Goal: Find contact information: Find contact information

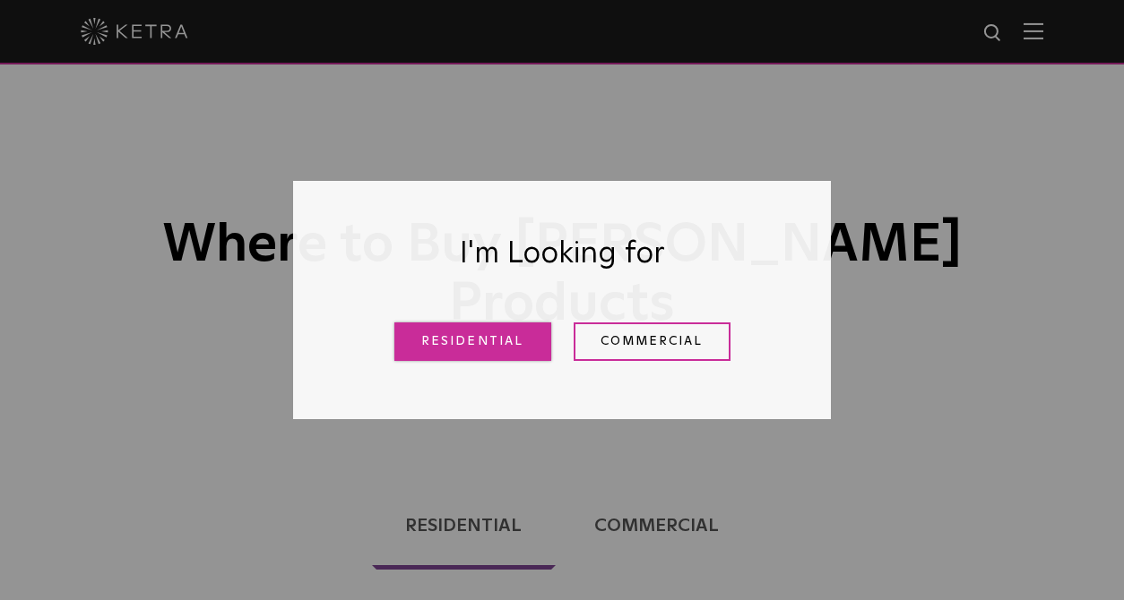
click at [467, 350] on link "Residential" at bounding box center [472, 342] width 157 height 39
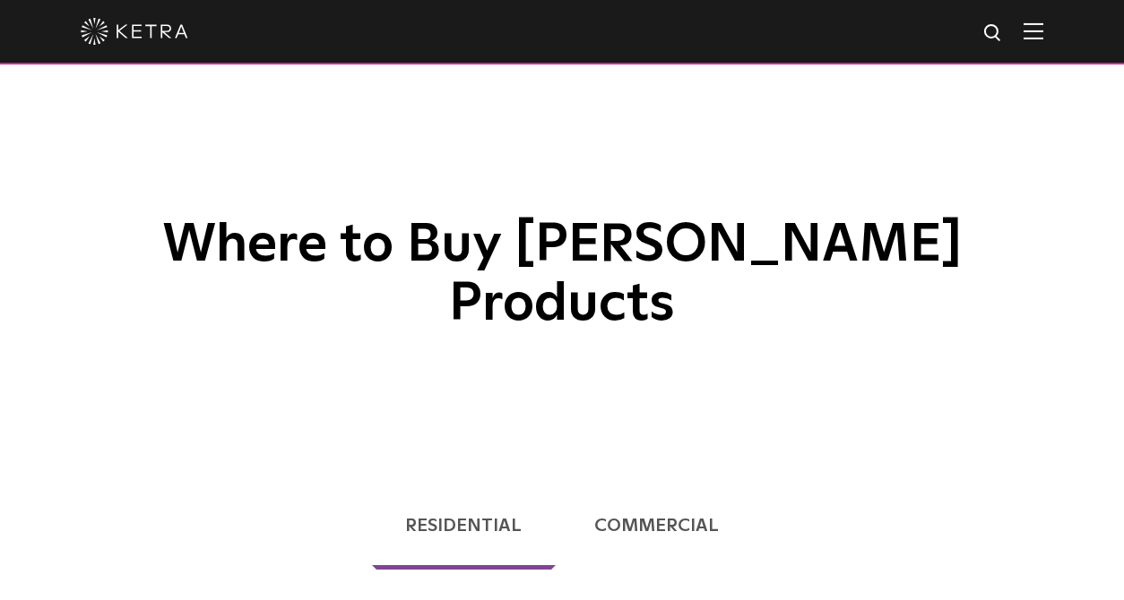
scroll to position [383, 0]
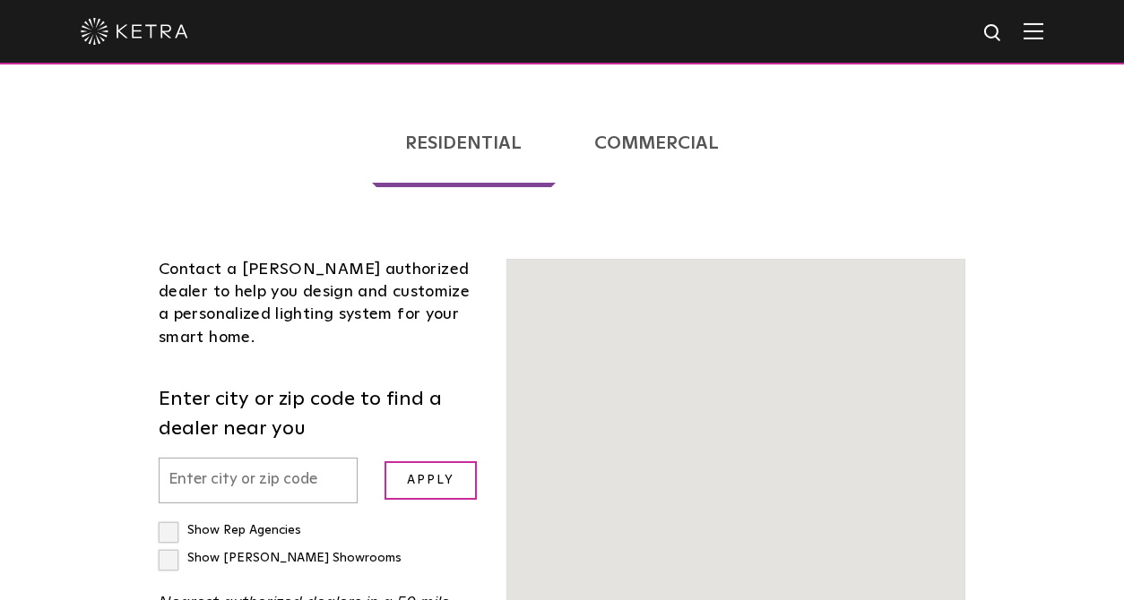
click at [272, 458] on input "text" at bounding box center [258, 481] width 199 height 46
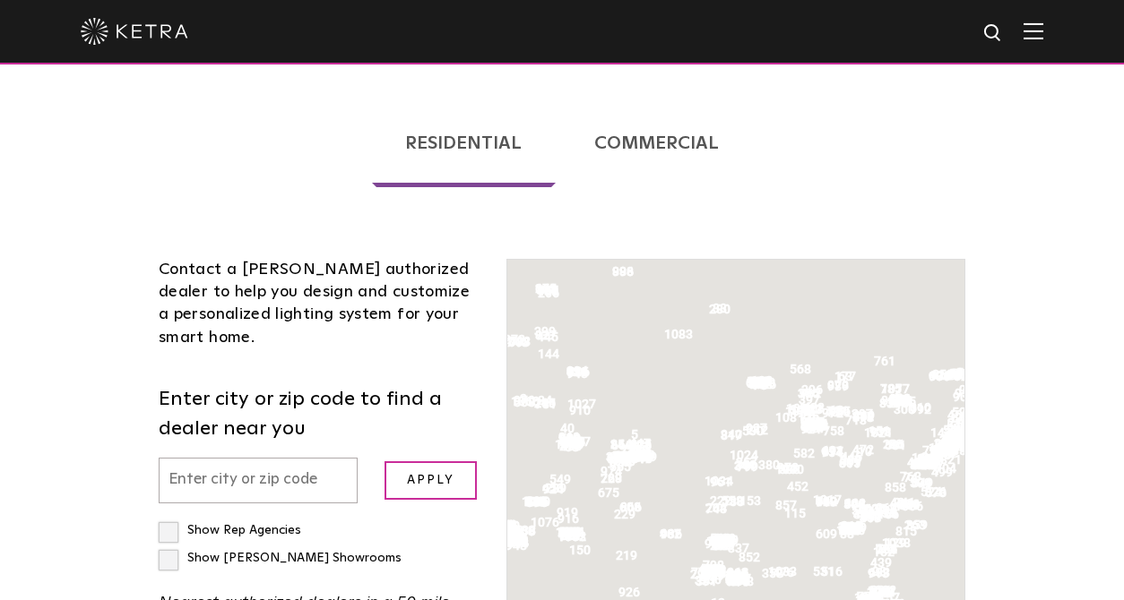
scroll to position [457, 0]
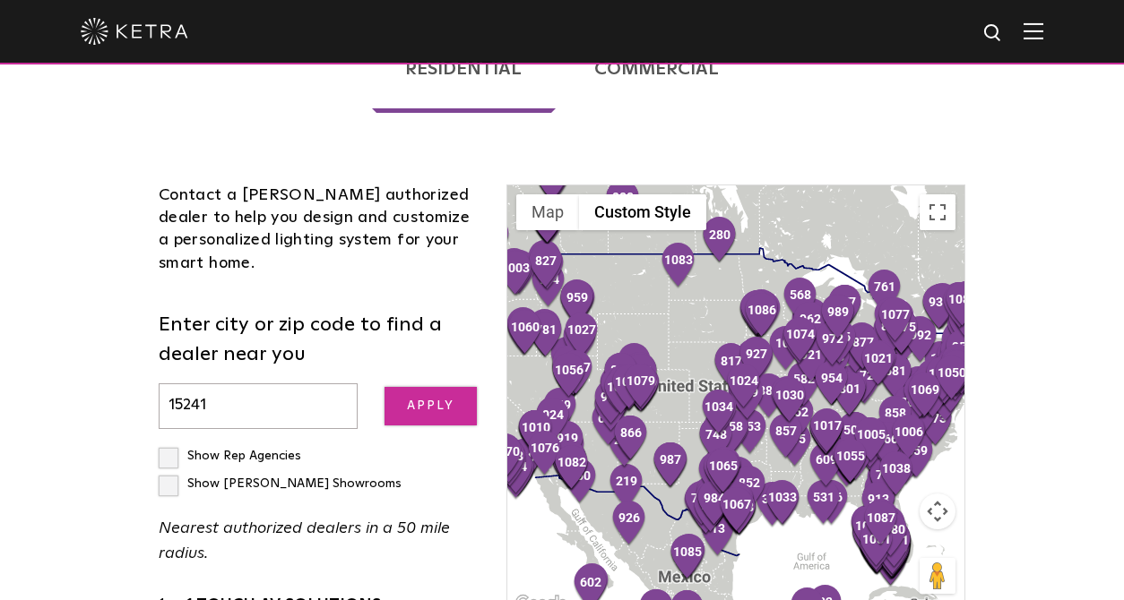
type input "15241"
click at [433, 387] on input "Apply" at bounding box center [430, 406] width 93 height 39
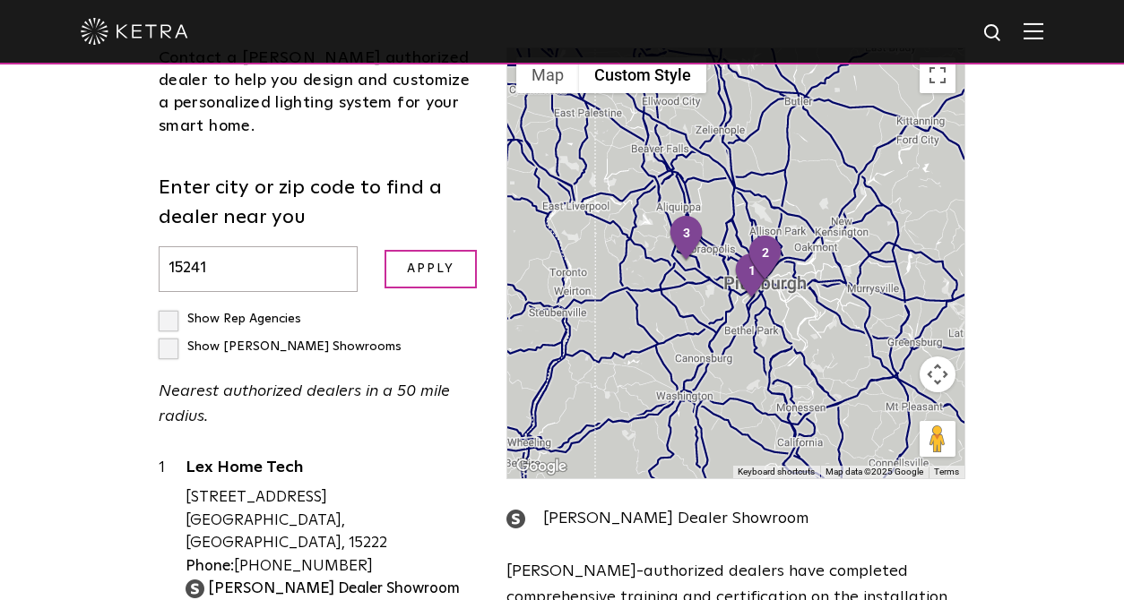
scroll to position [599, 0]
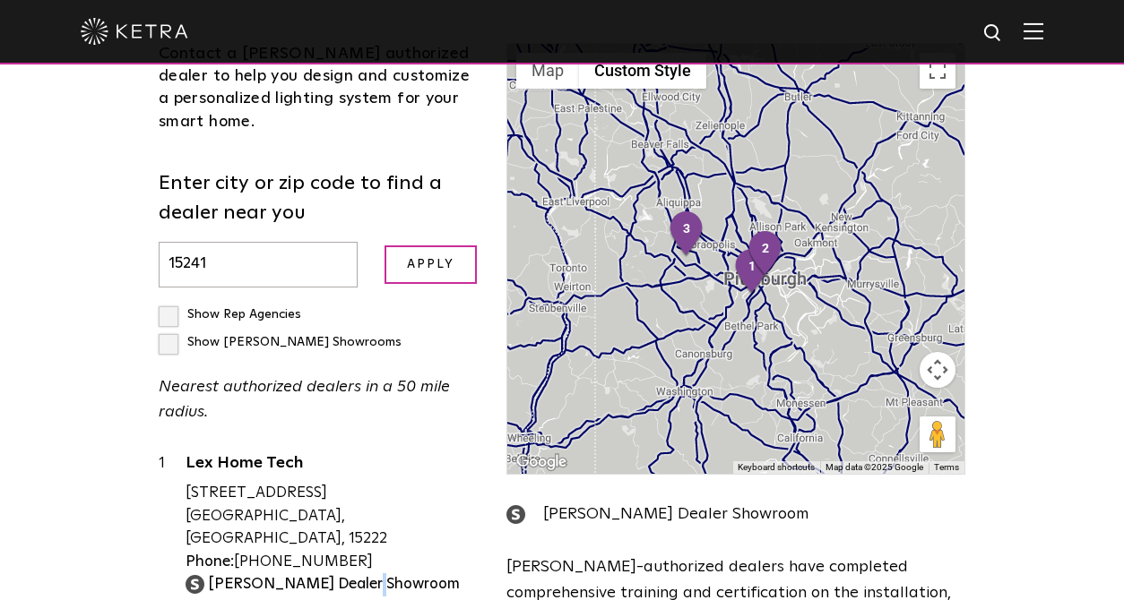
drag, startPoint x: 381, startPoint y: 478, endPoint x: 148, endPoint y: 411, distance: 242.2
click at [146, 413] on div "Contact a [PERSON_NAME] authorized dealer to help you design and customize a pe…" at bounding box center [319, 436] width 348 height 786
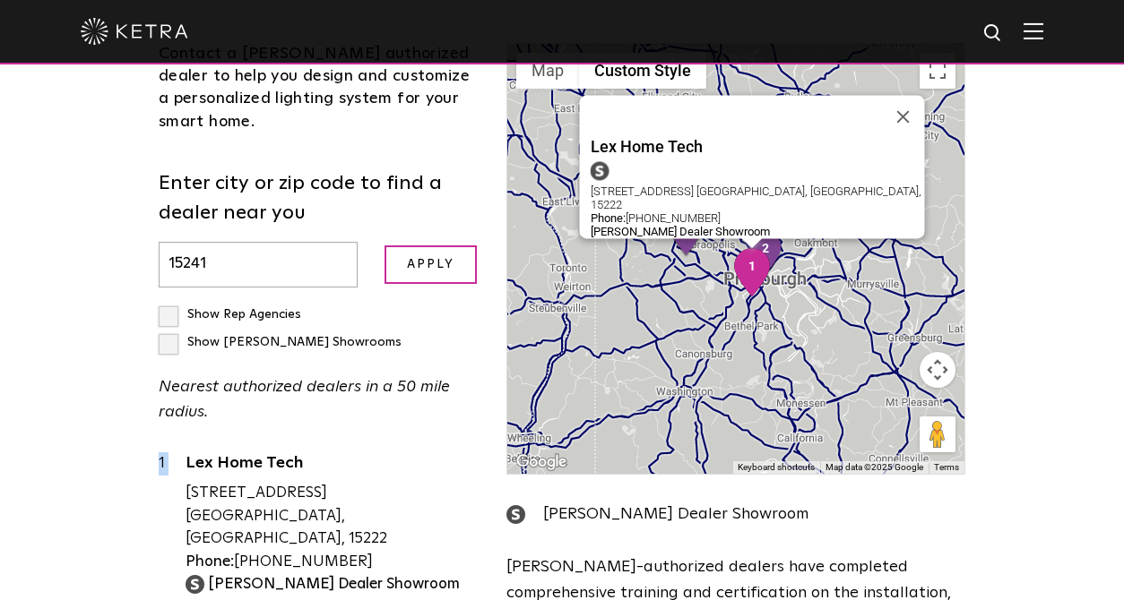
drag, startPoint x: 220, startPoint y: 410, endPoint x: 271, endPoint y: 425, distance: 53.3
click at [401, 462] on div "Contact a [PERSON_NAME] authorized dealer to help you design and customize a pe…" at bounding box center [319, 436] width 348 height 786
drag, startPoint x: 179, startPoint y: 400, endPoint x: 326, endPoint y: 427, distance: 149.6
click at [330, 453] on div "1 Lex Home Tech [STREET_ADDRESS] [GEOGRAPHIC_DATA], [GEOGRAPHIC_DATA], 15222 Ph…" at bounding box center [319, 524] width 321 height 143
drag, startPoint x: 150, startPoint y: 393, endPoint x: 427, endPoint y: 488, distance: 292.7
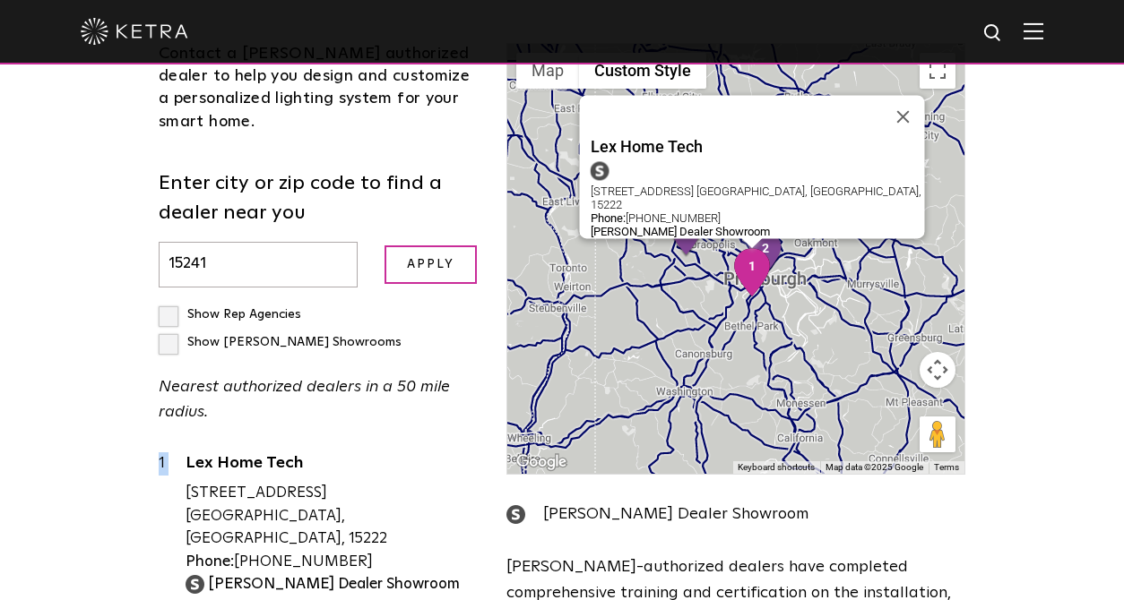
click at [427, 488] on div "Contact a [PERSON_NAME] authorized dealer to help you design and customize a pe…" at bounding box center [319, 436] width 348 height 786
click at [401, 482] on div "Lex Home Tech [STREET_ADDRESS] [GEOGRAPHIC_DATA], [GEOGRAPHIC_DATA], 15222 Phon…" at bounding box center [332, 524] width 294 height 143
drag, startPoint x: 335, startPoint y: 459, endPoint x: 322, endPoint y: 450, distance: 16.2
click at [277, 453] on div "Lex Home Tech [STREET_ADDRESS] [GEOGRAPHIC_DATA], [GEOGRAPHIC_DATA], 15222 Phon…" at bounding box center [332, 524] width 294 height 143
drag, startPoint x: 343, startPoint y: 457, endPoint x: 332, endPoint y: 459, distance: 10.9
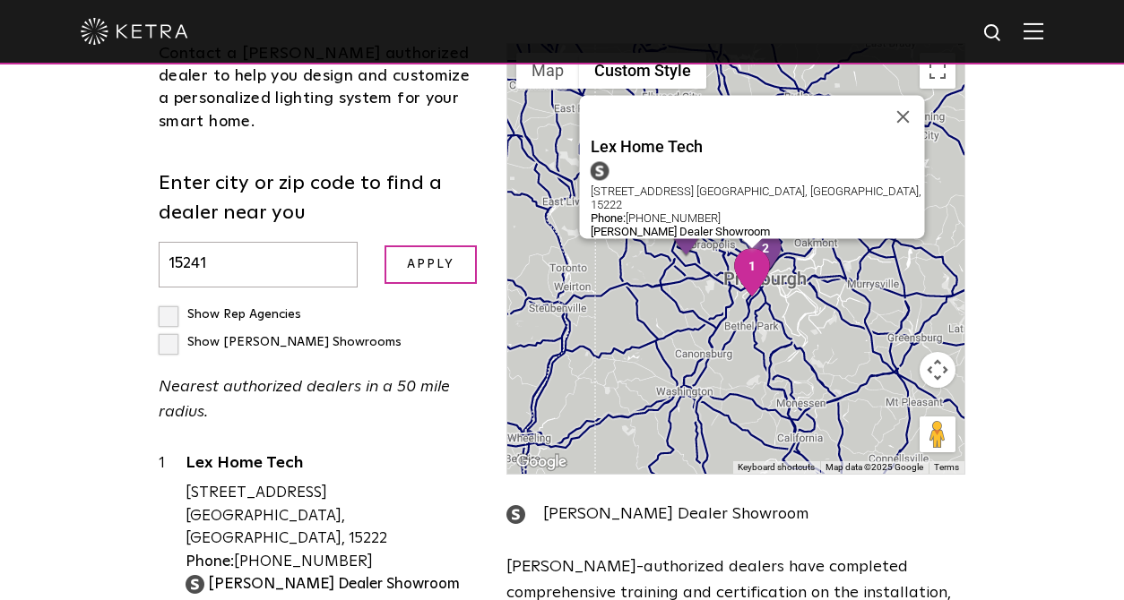
click at [343, 551] on div "Phone: [PHONE_NUMBER]" at bounding box center [332, 562] width 294 height 23
drag, startPoint x: 330, startPoint y: 457, endPoint x: 226, endPoint y: 436, distance: 106.2
click at [226, 453] on div "Lex Home Tech [STREET_ADDRESS] [GEOGRAPHIC_DATA], [GEOGRAPHIC_DATA], 15222 Phon…" at bounding box center [332, 524] width 294 height 143
click at [228, 482] on div "[STREET_ADDRESS] [GEOGRAPHIC_DATA], [GEOGRAPHIC_DATA], 15222" at bounding box center [332, 516] width 294 height 69
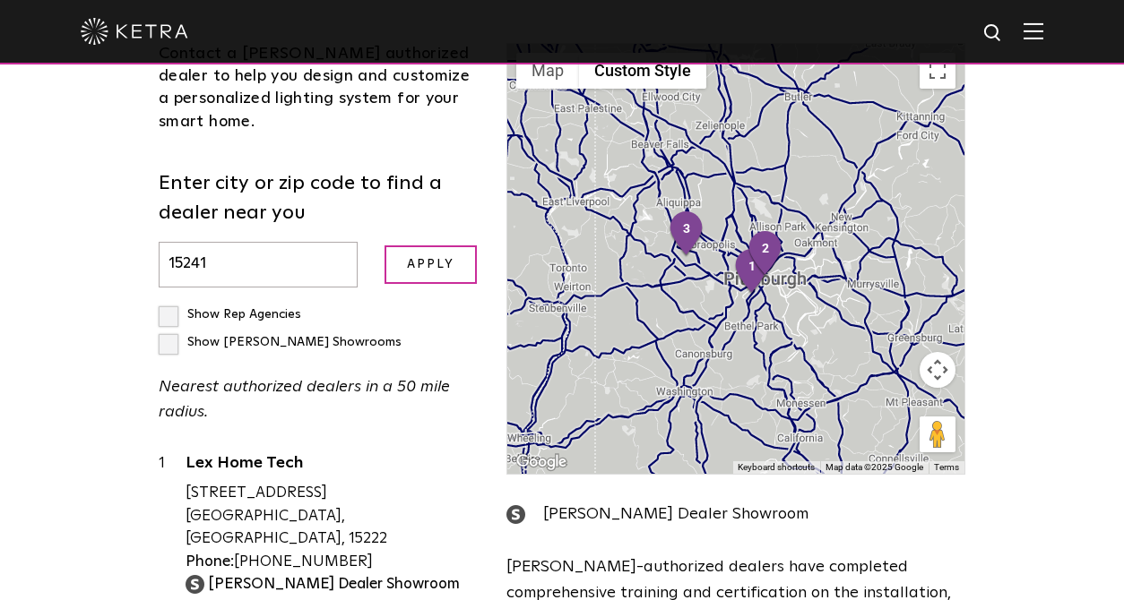
drag, startPoint x: 332, startPoint y: 460, endPoint x: 114, endPoint y: 416, distance: 222.1
click at [113, 416] on div "Loading... Residential Commercial Contact a [PERSON_NAME] authorized dealer to …" at bounding box center [562, 363] width 1124 height 1022
click at [116, 416] on div "Loading... Residential Commercial Contact a [PERSON_NAME] authorized dealer to …" at bounding box center [562, 363] width 1124 height 1022
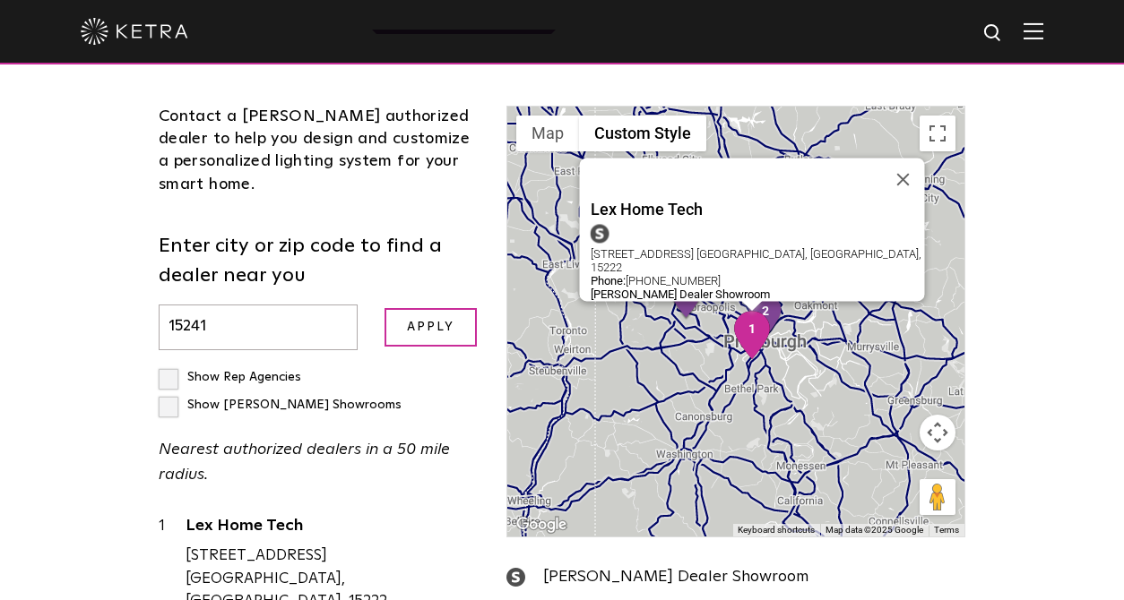
scroll to position [545, 0]
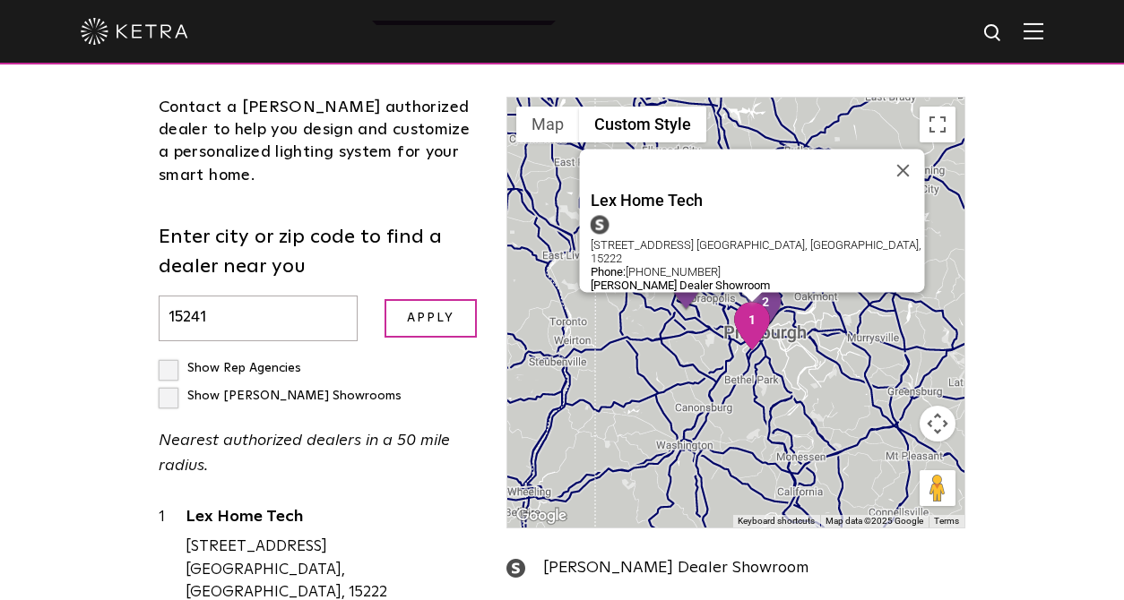
drag, startPoint x: 375, startPoint y: 548, endPoint x: 351, endPoint y: 522, distance: 35.5
click at [245, 519] on div "Lex Home Tech [STREET_ADDRESS] [GEOGRAPHIC_DATA], [GEOGRAPHIC_DATA], 15222 Phon…" at bounding box center [332, 577] width 294 height 143
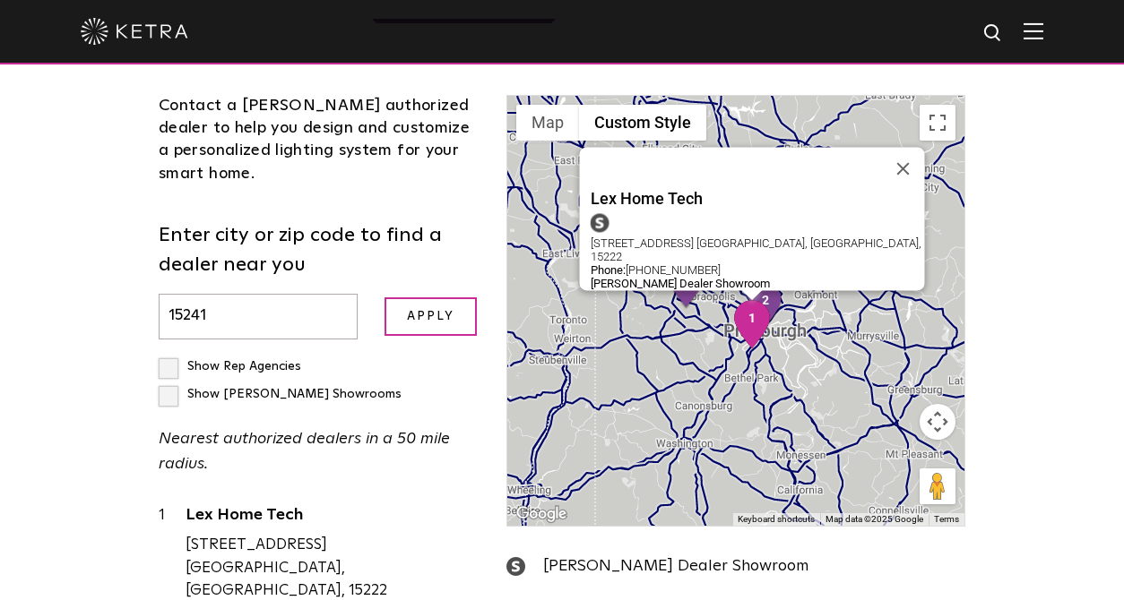
drag, startPoint x: 398, startPoint y: 522, endPoint x: 384, endPoint y: 523, distance: 13.6
click at [397, 522] on div "Lex Home Tech [STREET_ADDRESS] [GEOGRAPHIC_DATA], [GEOGRAPHIC_DATA], 15222 Phon…" at bounding box center [332, 576] width 294 height 143
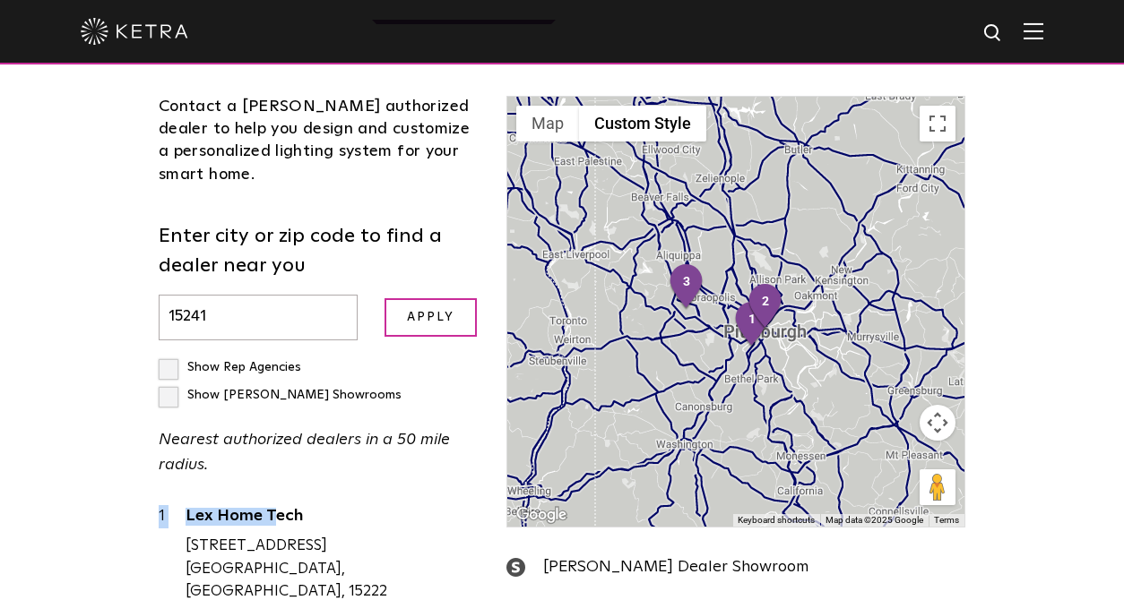
drag, startPoint x: 159, startPoint y: 456, endPoint x: 422, endPoint y: 537, distance: 275.5
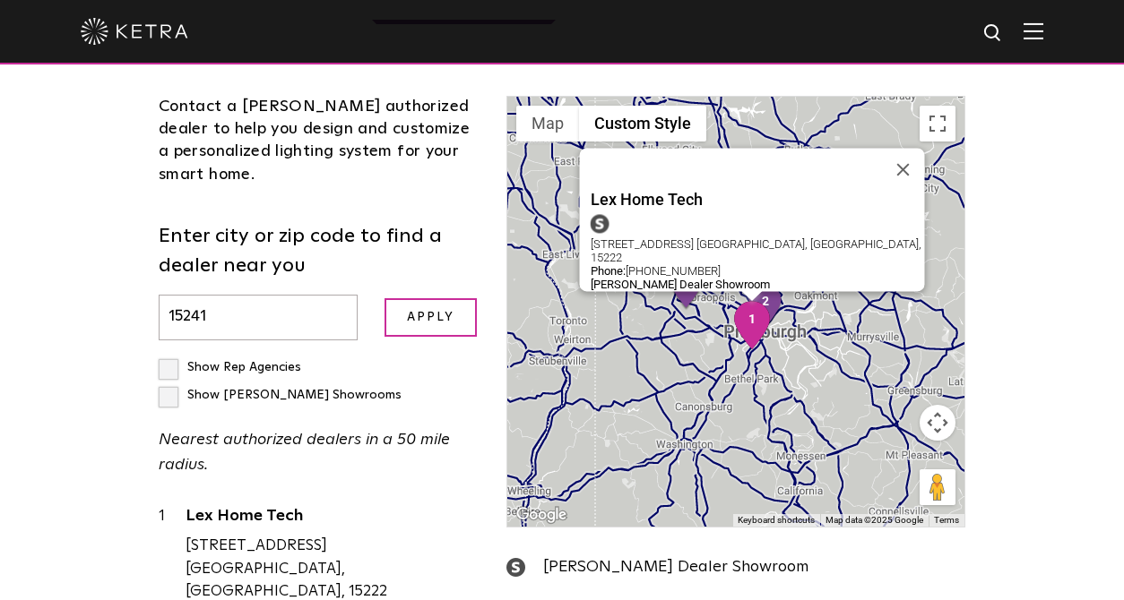
scroll to position [547, 0]
drag, startPoint x: 422, startPoint y: 534, endPoint x: 395, endPoint y: 531, distance: 27.1
click at [420, 533] on div "Lex Home Tech [STREET_ADDRESS] [GEOGRAPHIC_DATA], [GEOGRAPHIC_DATA], 15222 Phon…" at bounding box center [332, 576] width 294 height 143
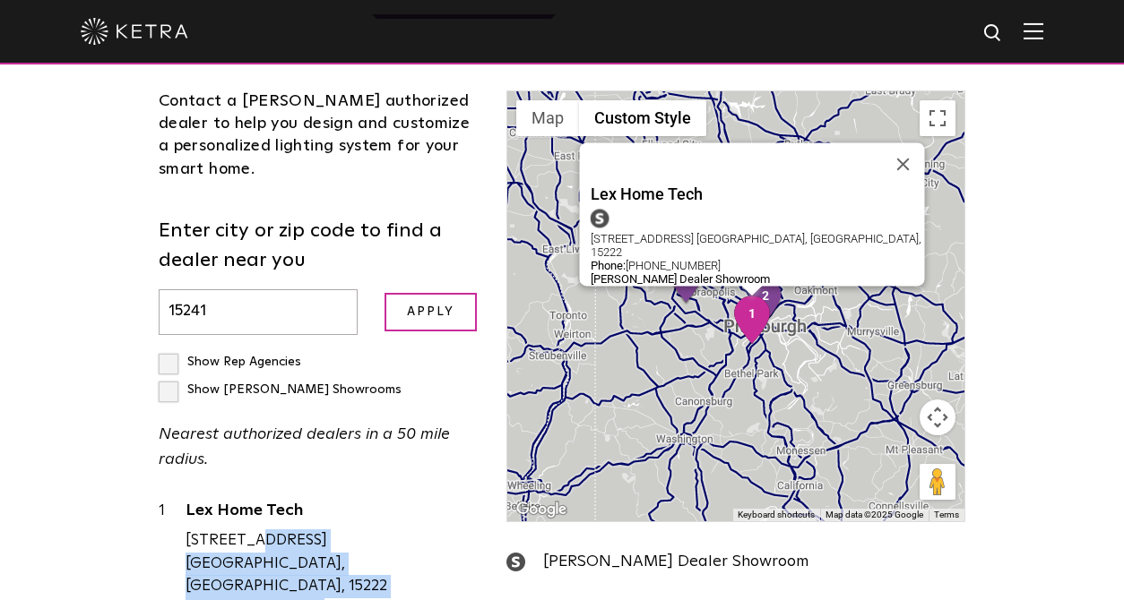
drag, startPoint x: 198, startPoint y: 485, endPoint x: 448, endPoint y: 479, distance: 250.1
click at [447, 530] on div "[STREET_ADDRESS] [GEOGRAPHIC_DATA], [GEOGRAPHIC_DATA], 15222" at bounding box center [332, 564] width 294 height 69
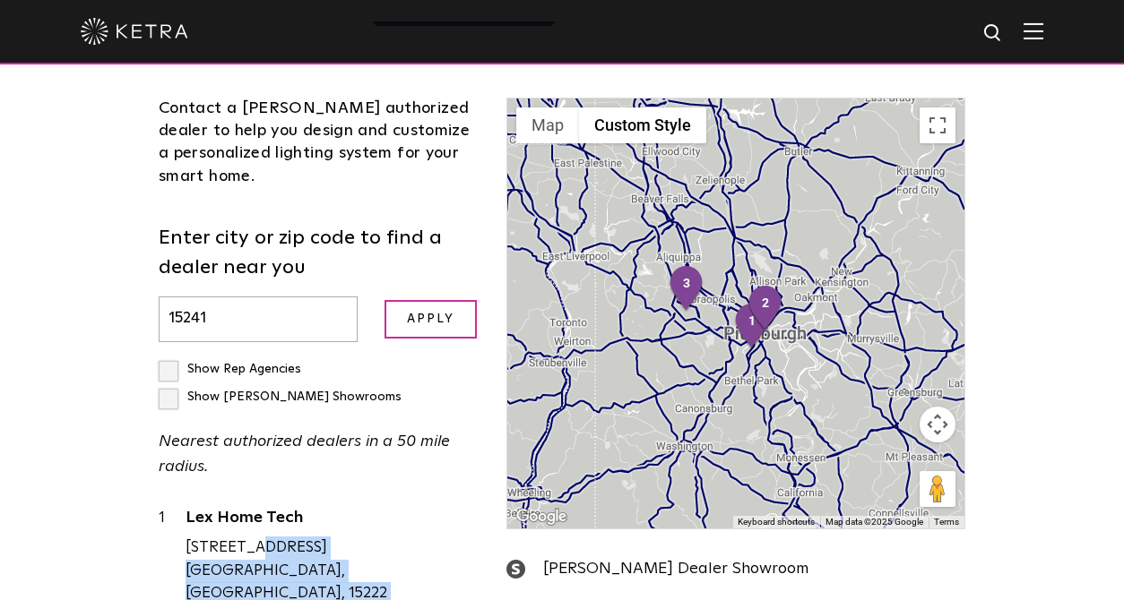
scroll to position [538, 0]
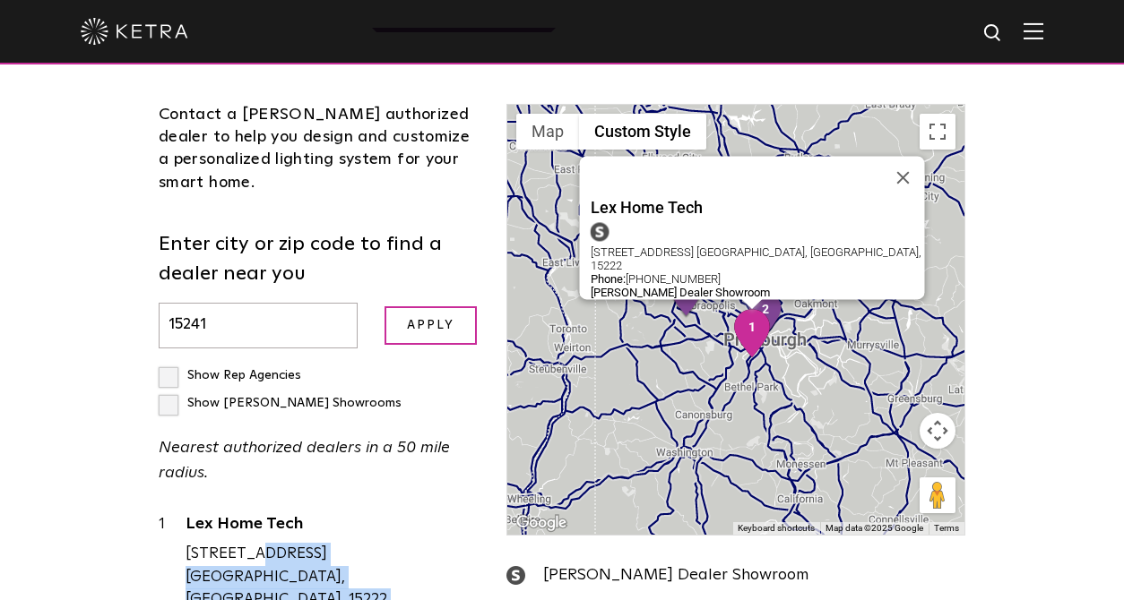
copy div "[STREET_ADDRESS] Phone: 41"
